Goal: Information Seeking & Learning: Learn about a topic

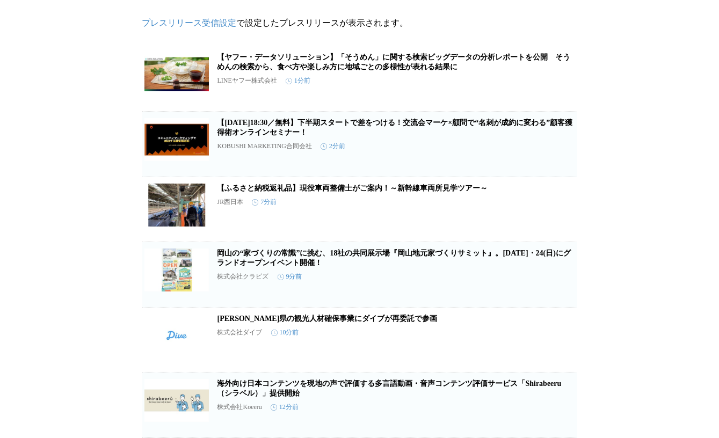
scroll to position [59, 0]
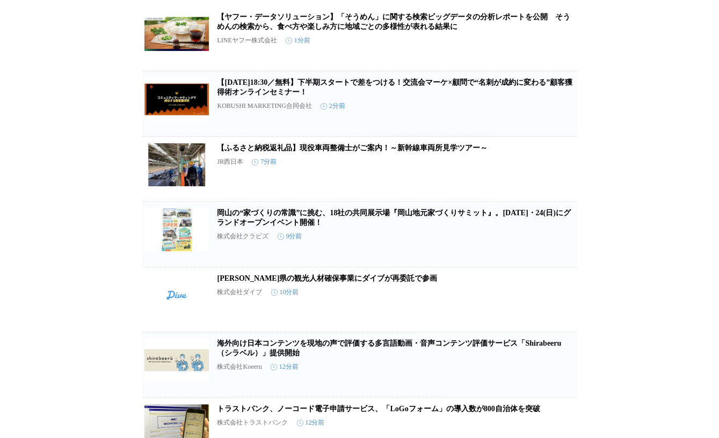
scroll to position [117, 0]
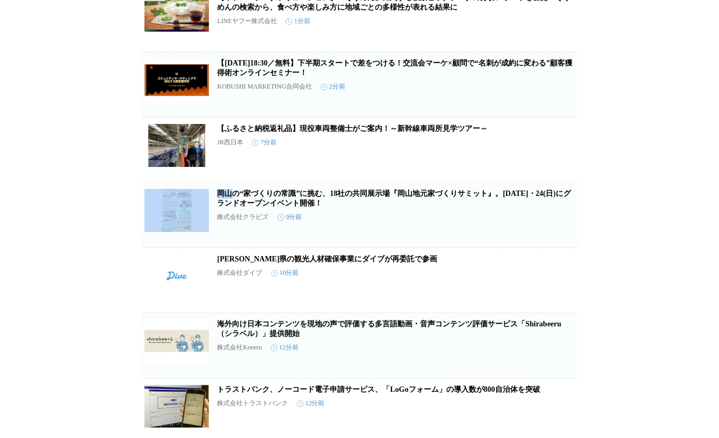
drag, startPoint x: 100, startPoint y: 209, endPoint x: 48, endPoint y: 205, distance: 52.8
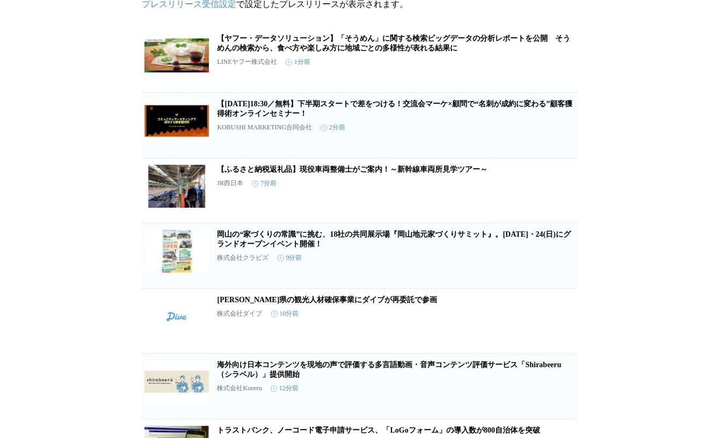
scroll to position [59, 0]
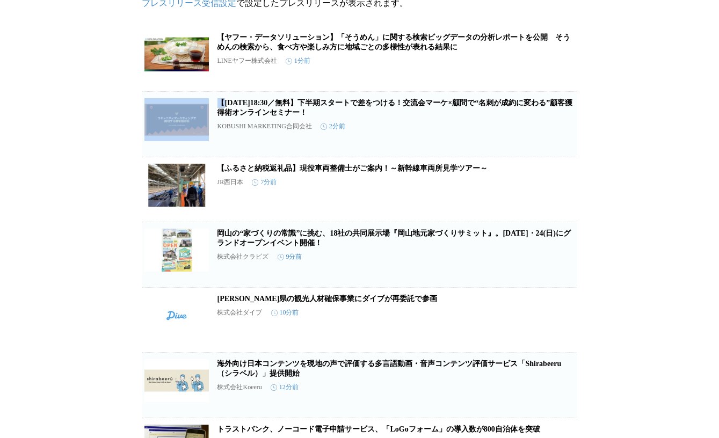
scroll to position [78, 0]
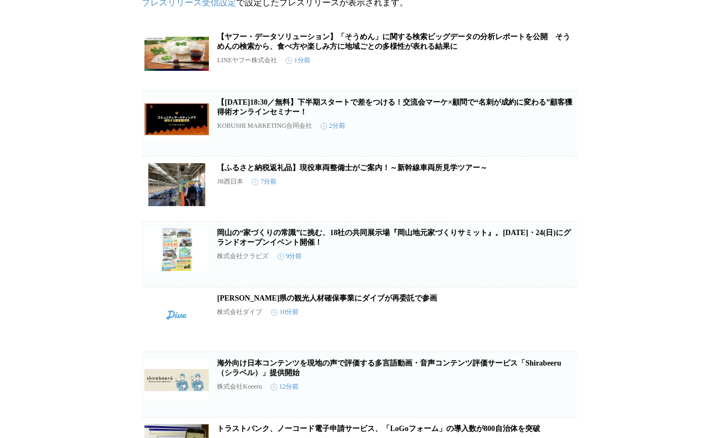
drag, startPoint x: 7, startPoint y: 143, endPoint x: 95, endPoint y: 209, distance: 109.3
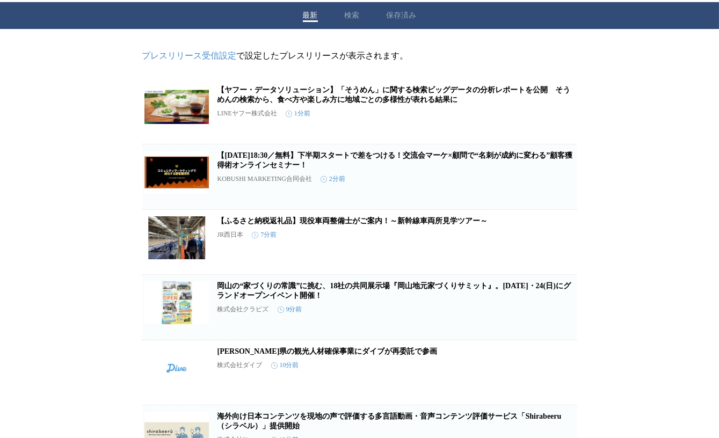
scroll to position [0, 0]
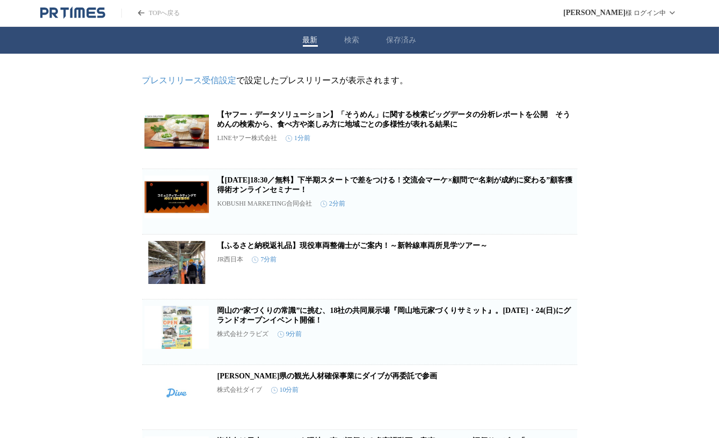
click at [346, 44] on div "最新 検索 保存済み" at bounding box center [359, 40] width 719 height 27
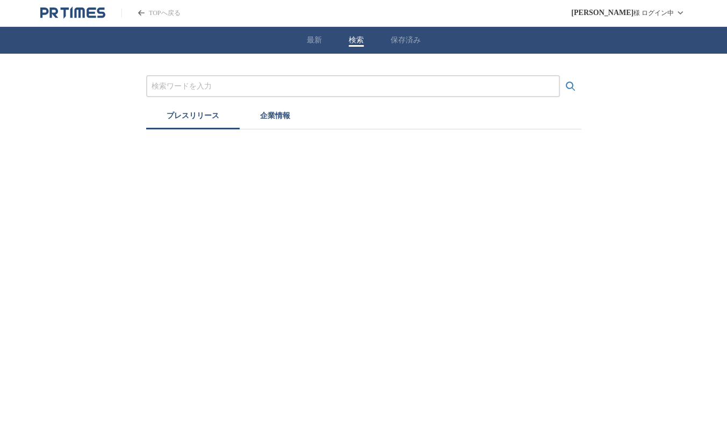
click at [237, 85] on input "プレスリリースおよび企業を検索する" at bounding box center [352, 87] width 403 height 12
type input "調理家電"
click at [560, 76] on button "検索する" at bounding box center [570, 86] width 21 height 21
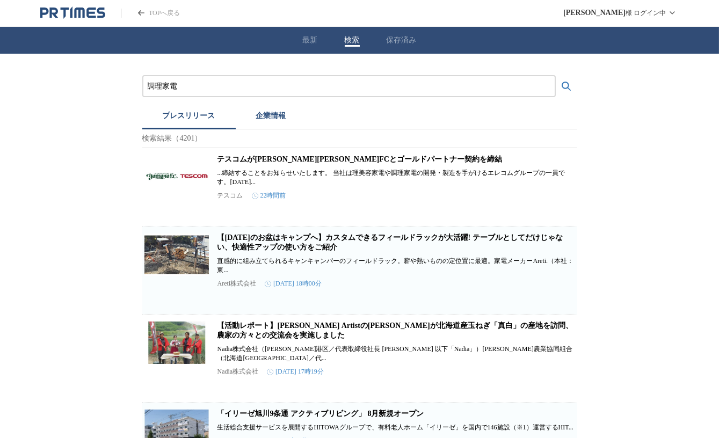
click at [556, 76] on button "検索する" at bounding box center [566, 86] width 21 height 21
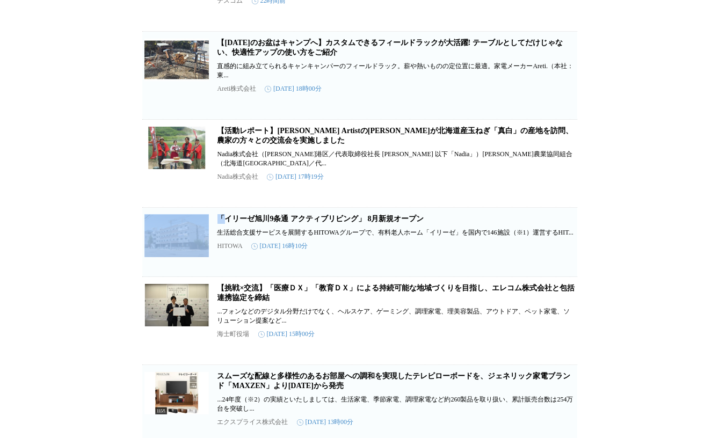
drag, startPoint x: 50, startPoint y: 267, endPoint x: 84, endPoint y: 346, distance: 85.7
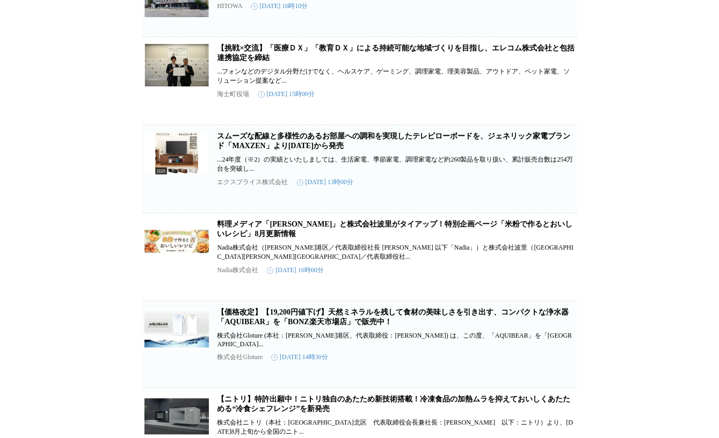
scroll to position [483, 0]
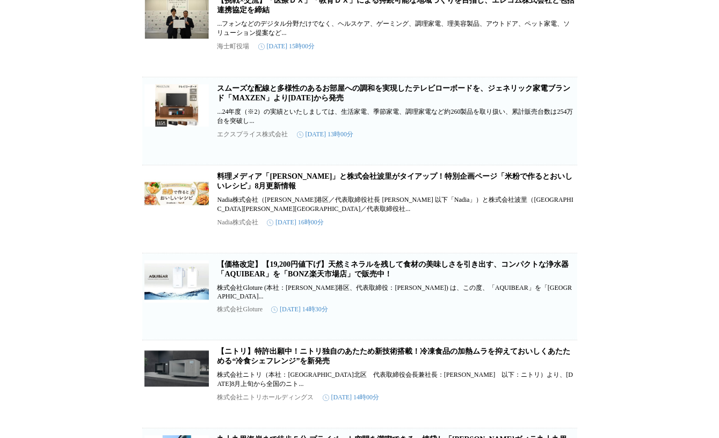
click at [301, 190] on link "料理メディア「[PERSON_NAME]」と株式会社波里がタイアップ！特別企画ページ「米粉で作るとおいしいレシピ」8月更新情報" at bounding box center [394, 181] width 355 height 18
